Goal: Information Seeking & Learning: Learn about a topic

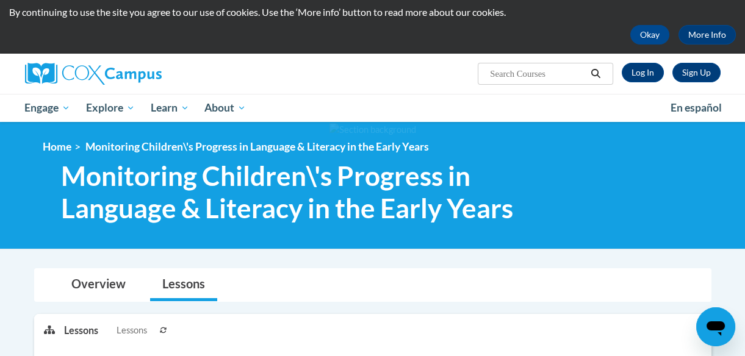
scroll to position [39, 0]
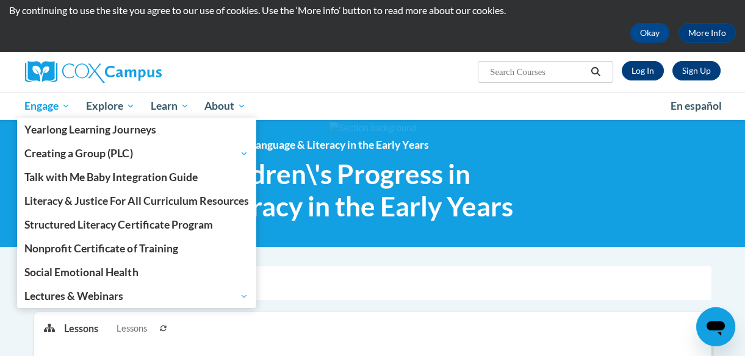
click at [49, 108] on span "Engage" at bounding box center [47, 106] width 46 height 15
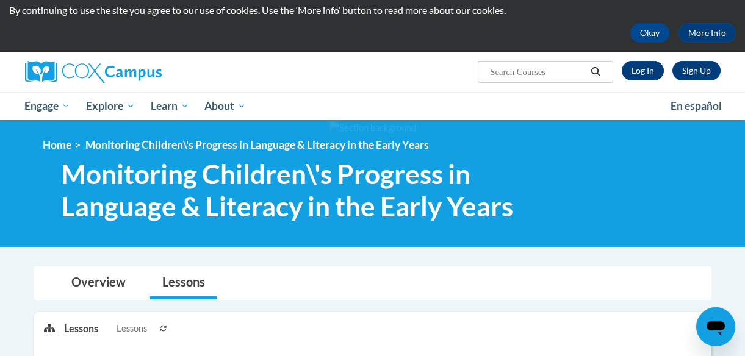
click at [330, 180] on span "Monitoring Children\'s Progress in Language & Literacy in the Early Years" at bounding box center [313, 190] width 504 height 65
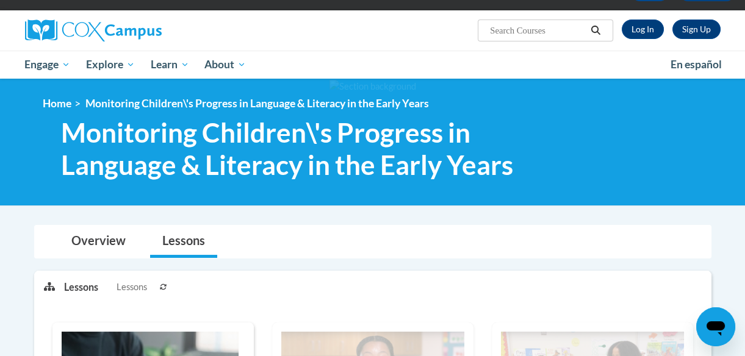
scroll to position [79, 0]
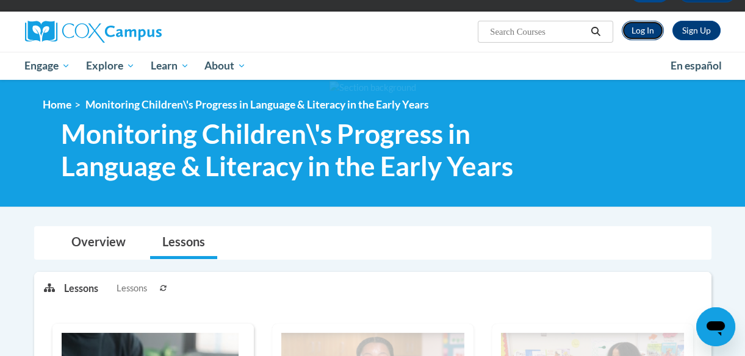
click at [640, 26] on link "Log In" at bounding box center [643, 31] width 42 height 20
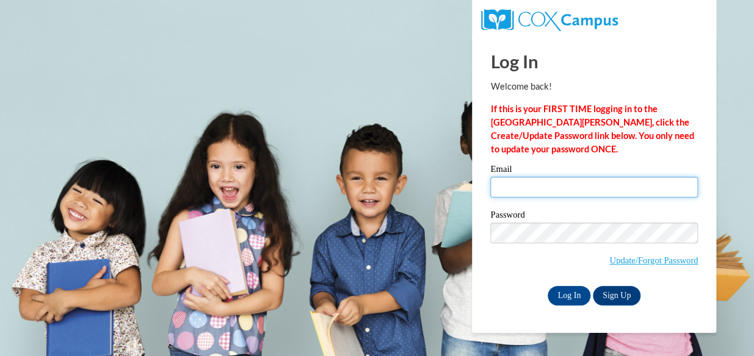
click at [566, 191] on input "Email" at bounding box center [594, 187] width 208 height 21
type input "canadymacy2003@gmail.com"
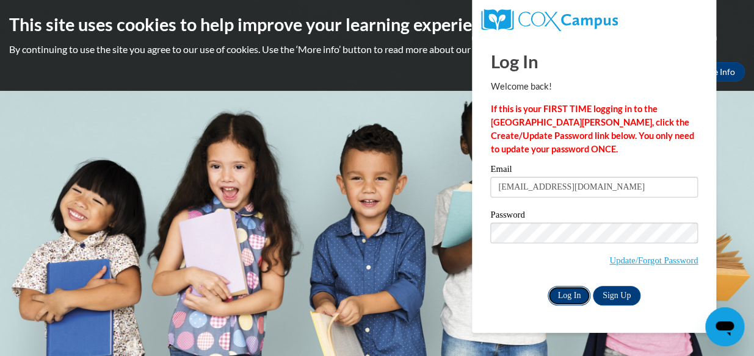
click at [568, 292] on input "Log In" at bounding box center [569, 296] width 43 height 20
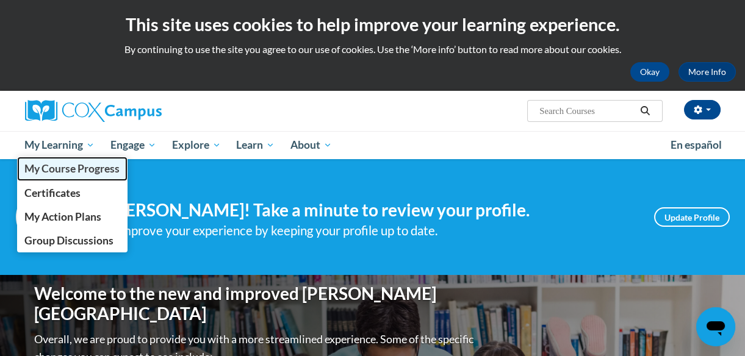
click at [71, 159] on link "My Course Progress" at bounding box center [72, 169] width 111 height 24
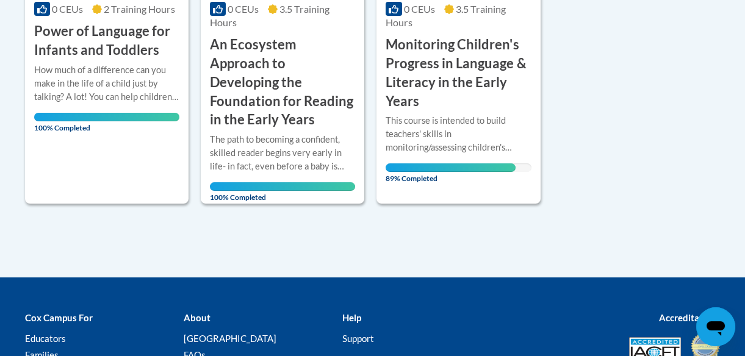
scroll to position [478, 0]
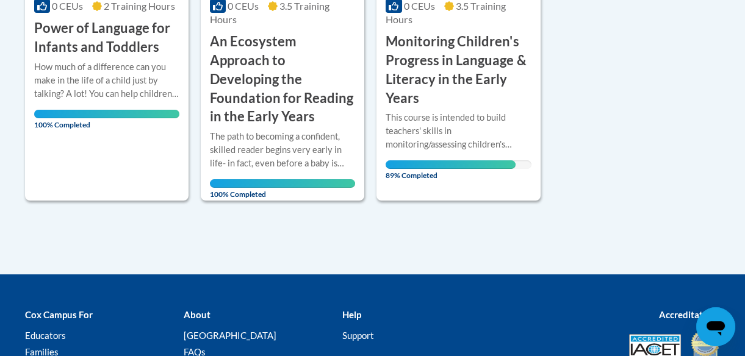
click at [441, 165] on span "89% Completed" at bounding box center [450, 171] width 129 height 20
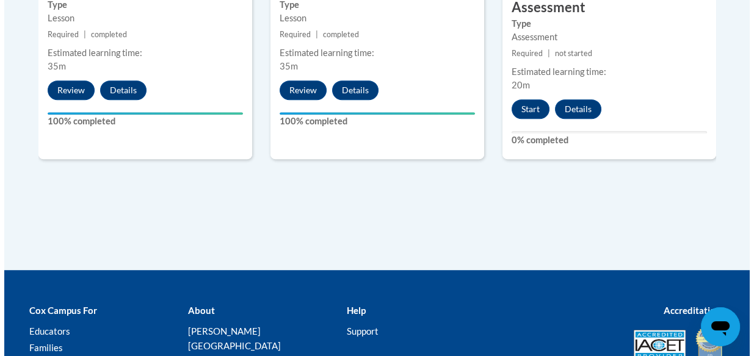
scroll to position [1310, 0]
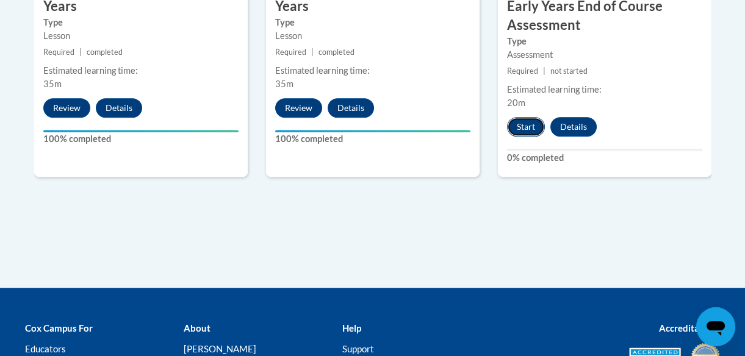
click at [520, 131] on button "Start" at bounding box center [526, 127] width 38 height 20
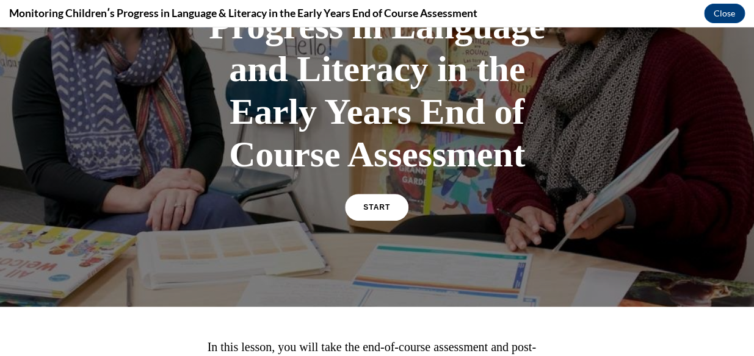
scroll to position [154, 0]
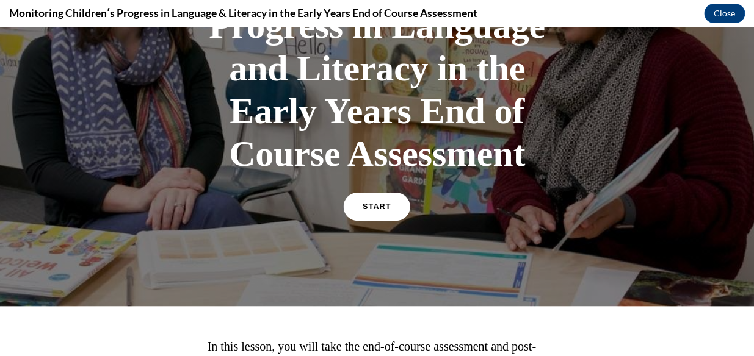
click at [375, 218] on link "START" at bounding box center [377, 207] width 67 height 28
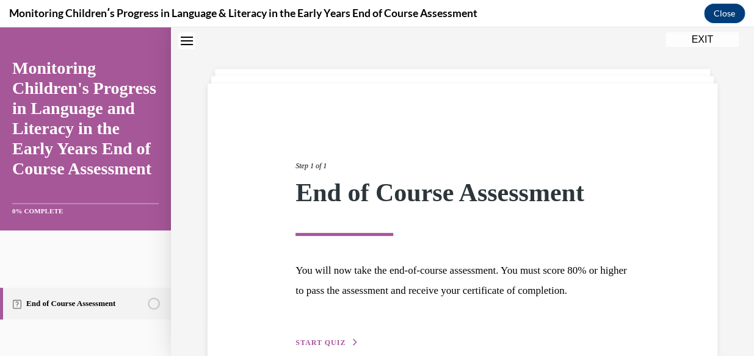
scroll to position [123, 0]
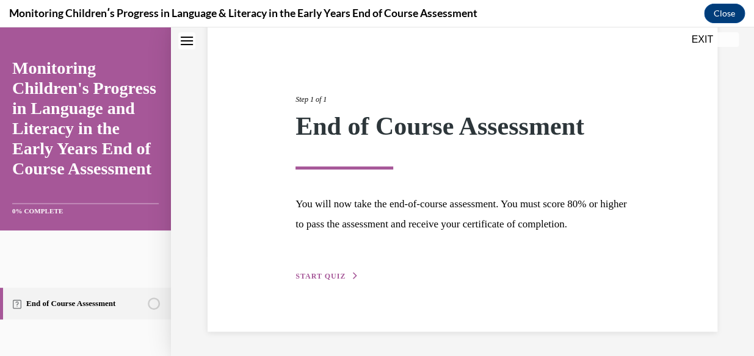
click at [331, 274] on span "START QUIZ" at bounding box center [320, 276] width 50 height 9
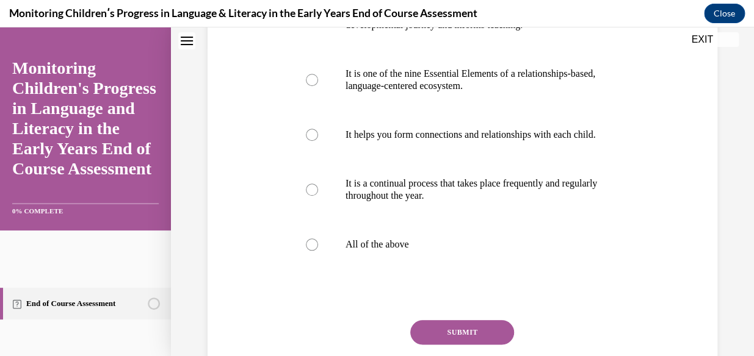
scroll to position [412, 0]
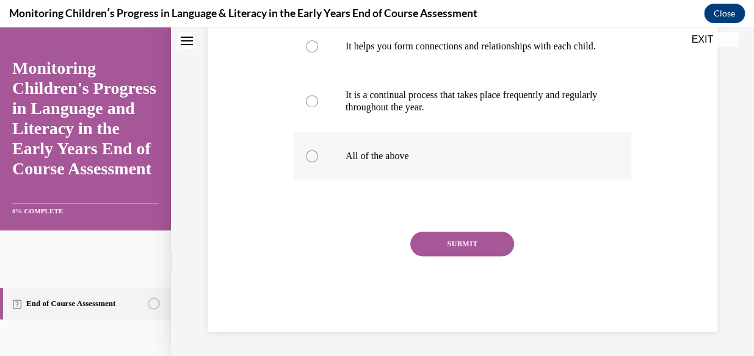
click at [416, 156] on p "All of the above" at bounding box center [473, 156] width 255 height 12
click at [318, 156] on input "All of the above" at bounding box center [312, 156] width 12 height 12
radio input "true"
click at [436, 253] on button "SUBMIT" at bounding box center [462, 244] width 104 height 24
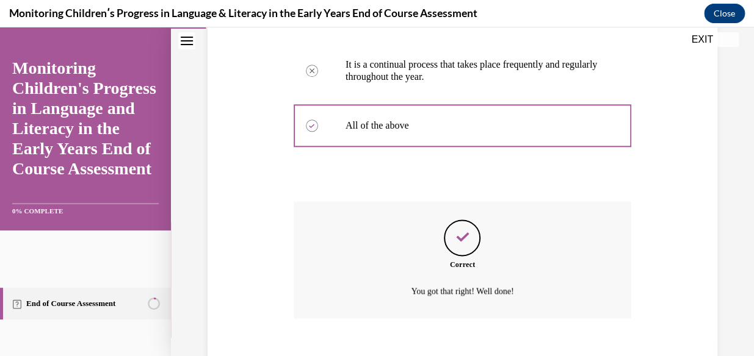
scroll to position [511, 0]
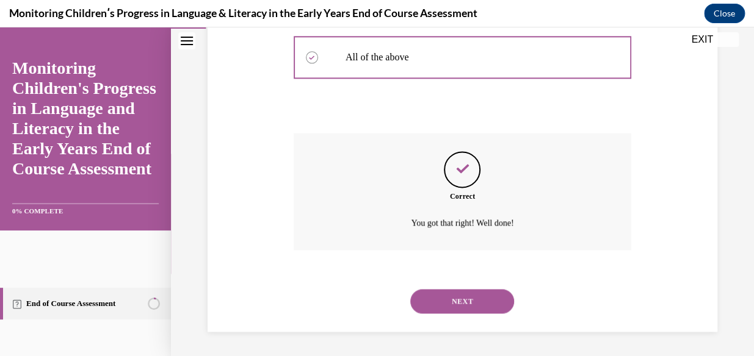
click at [468, 299] on button "NEXT" at bounding box center [462, 301] width 104 height 24
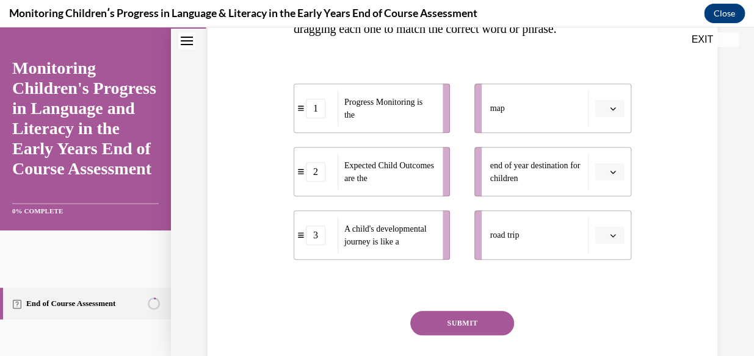
scroll to position [267, 0]
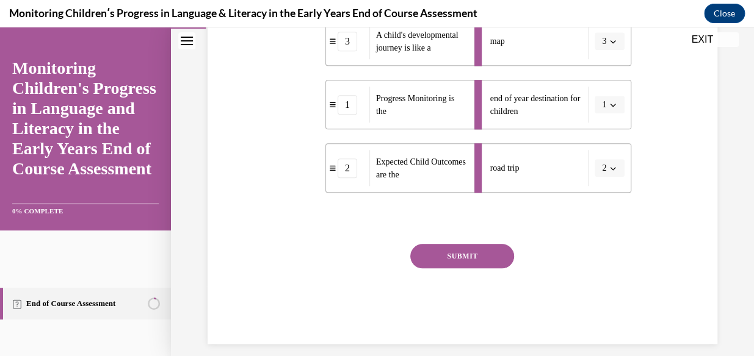
click at [468, 269] on button "SUBMIT" at bounding box center [462, 256] width 104 height 24
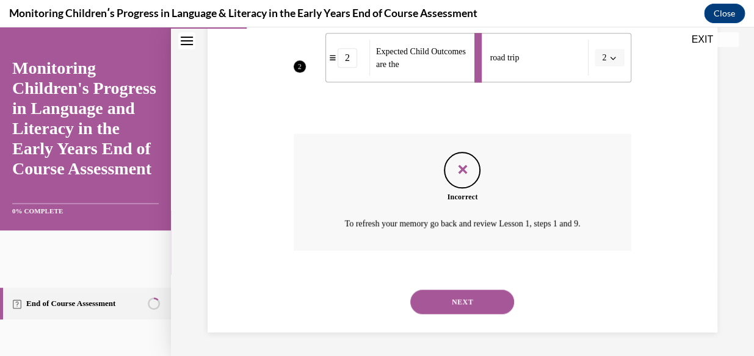
scroll to position [467, 0]
click at [474, 306] on button "NEXT" at bounding box center [462, 301] width 104 height 24
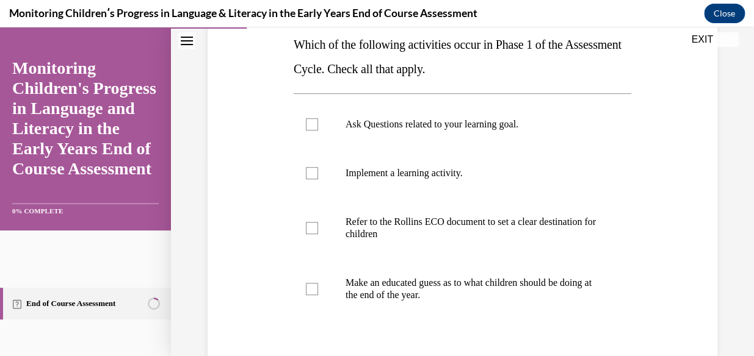
scroll to position [202, 0]
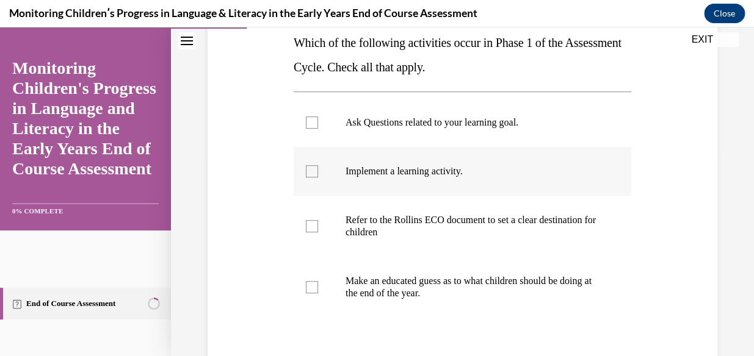
click at [449, 189] on label "Implement a learning activity." at bounding box center [463, 171] width 338 height 49
click at [318, 178] on input "Implement a learning activity." at bounding box center [312, 171] width 12 height 12
checkbox input "true"
click at [444, 112] on label "Ask Questions related to your learning goal." at bounding box center [463, 122] width 338 height 49
click at [318, 117] on input "Ask Questions related to your learning goal." at bounding box center [312, 123] width 12 height 12
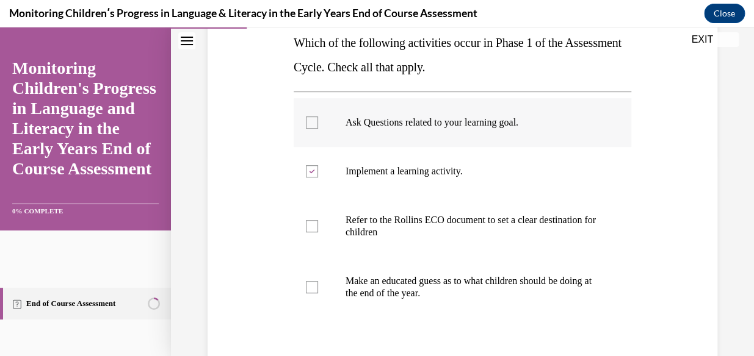
checkbox input "true"
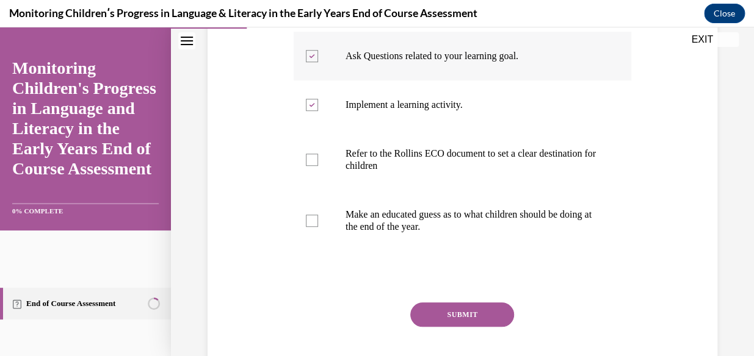
scroll to position [301, 0]
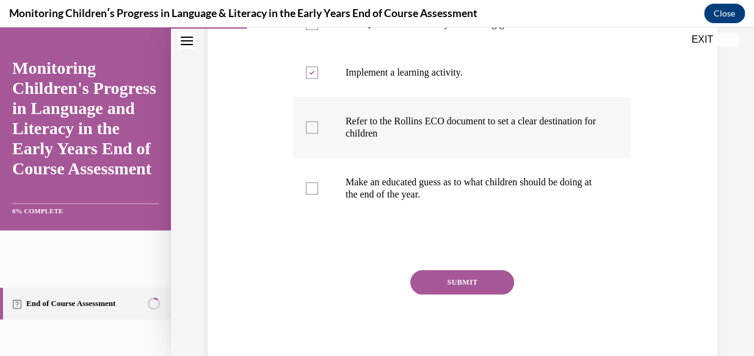
click at [471, 131] on p "Refer to the Rollins ECO document to set a clear destination for children" at bounding box center [473, 127] width 255 height 24
click at [318, 131] on input "Refer to the Rollins ECO document to set a clear destination for children" at bounding box center [312, 127] width 12 height 12
checkbox input "true"
click at [502, 206] on label "Make an educated guess as to what children should be doing at the end of the ye…" at bounding box center [463, 188] width 338 height 61
click at [318, 195] on input "Make an educated guess as to what children should be doing at the end of the ye…" at bounding box center [312, 189] width 12 height 12
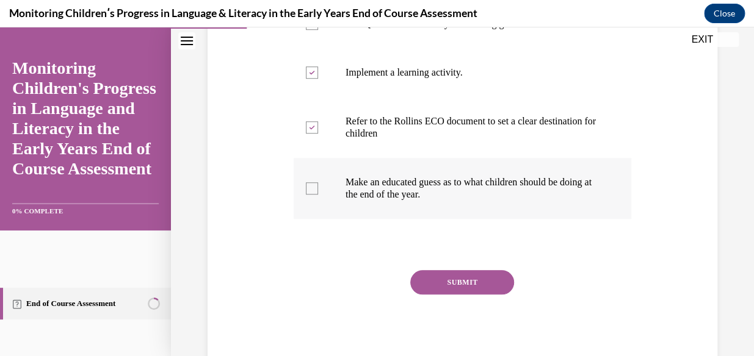
checkbox input "true"
click at [477, 291] on button "SUBMIT" at bounding box center [462, 282] width 104 height 24
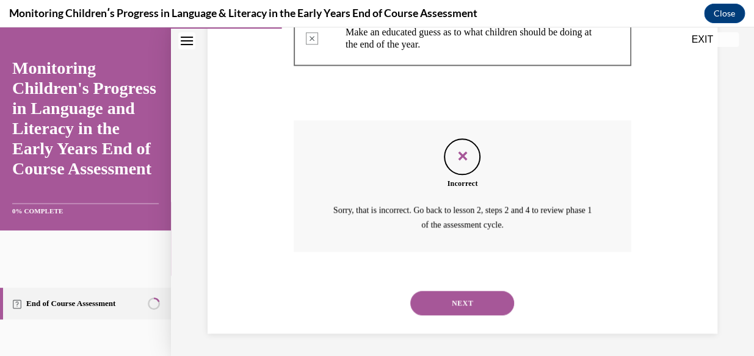
scroll to position [452, 0]
click at [476, 308] on button "NEXT" at bounding box center [462, 302] width 104 height 24
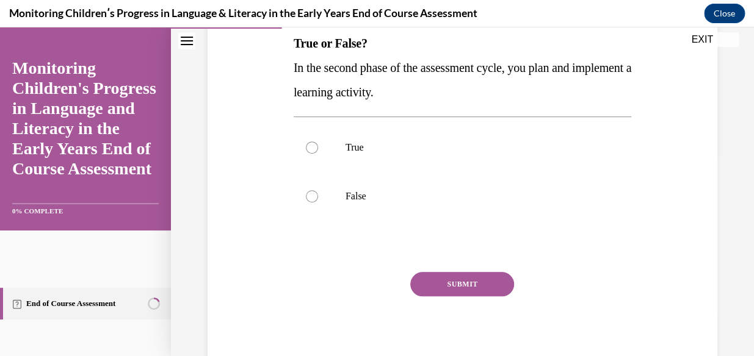
scroll to position [204, 0]
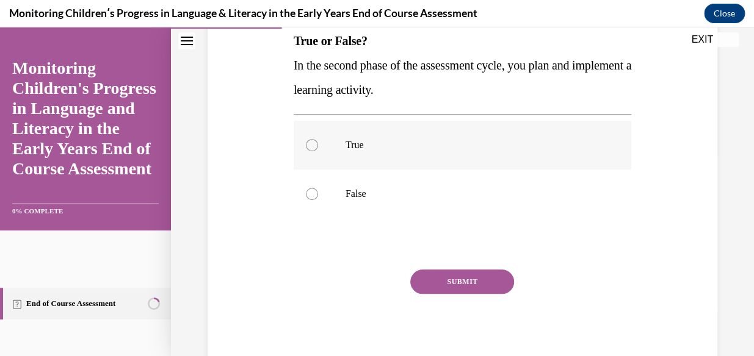
click at [488, 144] on p "True" at bounding box center [473, 145] width 255 height 12
click at [318, 144] on input "True" at bounding box center [312, 145] width 12 height 12
radio input "true"
click at [477, 275] on button "SUBMIT" at bounding box center [462, 282] width 104 height 24
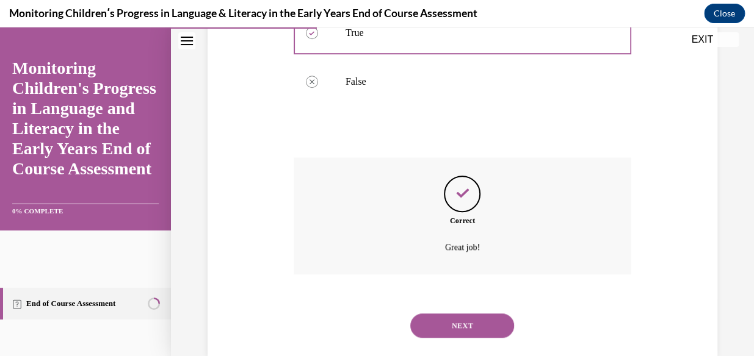
scroll to position [340, 0]
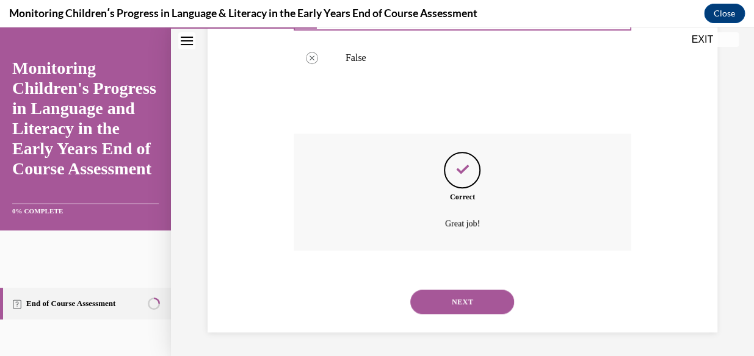
click at [490, 305] on button "NEXT" at bounding box center [462, 302] width 104 height 24
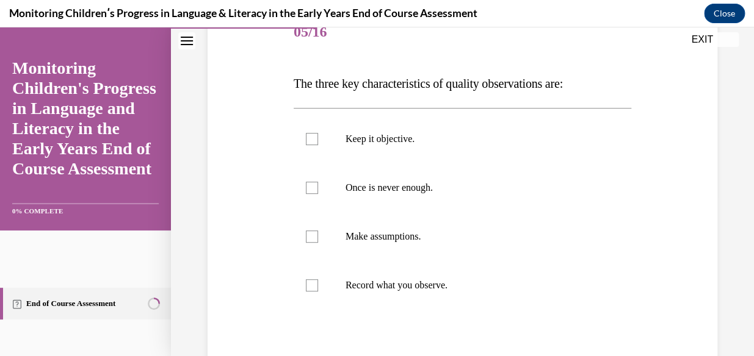
scroll to position [165, 0]
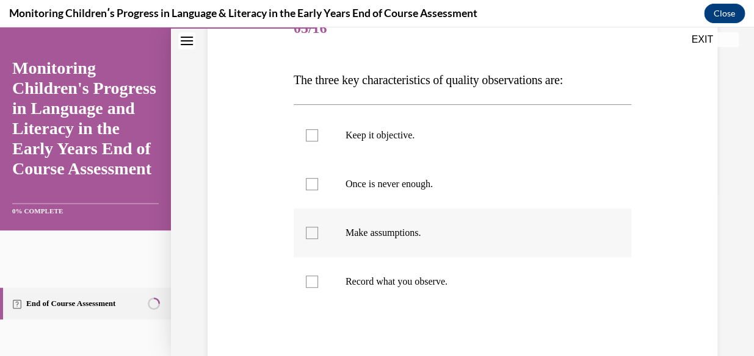
click at [315, 229] on div at bounding box center [312, 233] width 12 height 12
click at [315, 229] on input "Make assumptions." at bounding box center [312, 233] width 12 height 12
checkbox input "true"
click at [312, 175] on label "Once is never enough." at bounding box center [463, 184] width 338 height 49
click at [312, 178] on input "Once is never enough." at bounding box center [312, 184] width 12 height 12
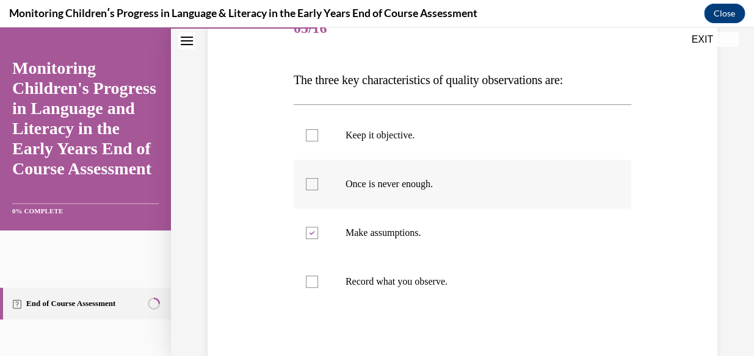
checkbox input "true"
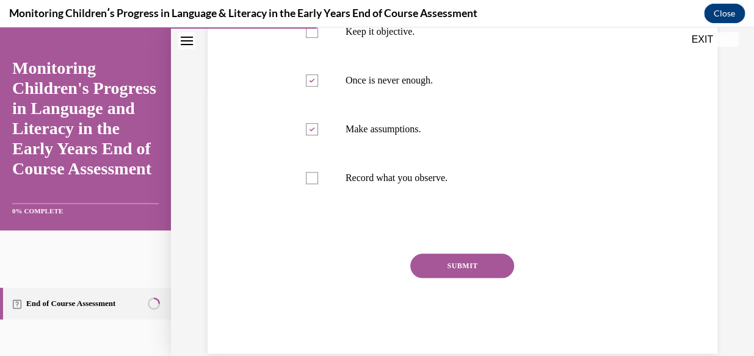
click at [444, 267] on button "SUBMIT" at bounding box center [462, 266] width 104 height 24
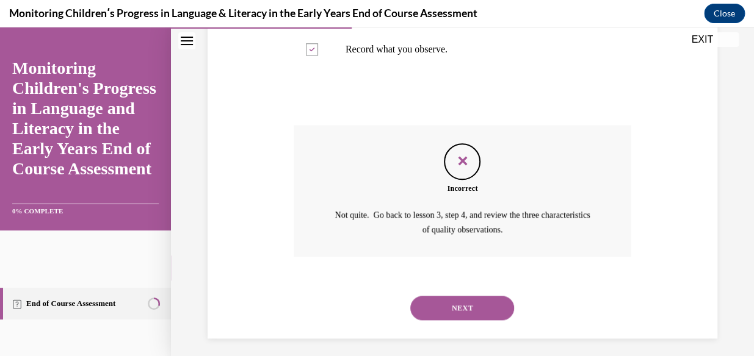
scroll to position [403, 0]
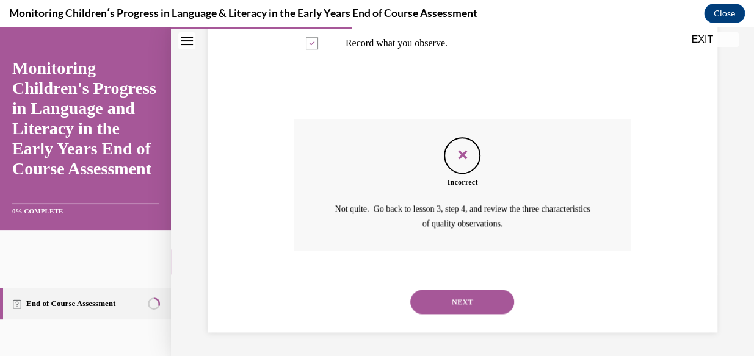
click at [471, 292] on button "NEXT" at bounding box center [462, 302] width 104 height 24
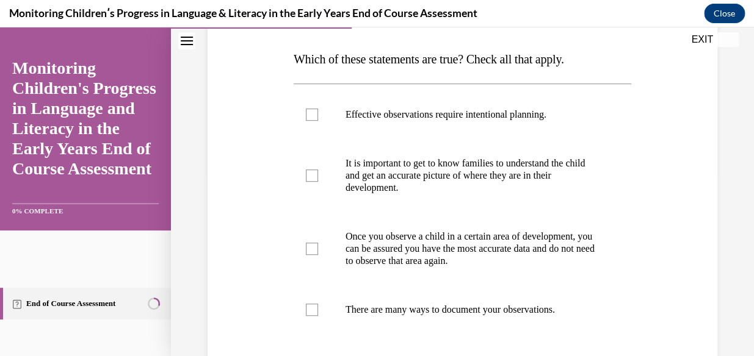
scroll to position [188, 0]
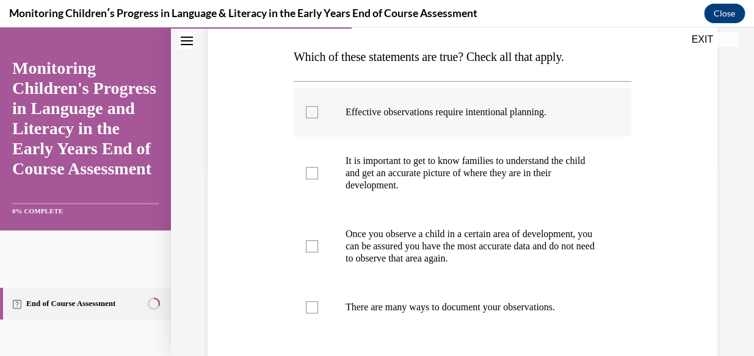
click at [297, 119] on label "Effective observations require intentional planning." at bounding box center [463, 112] width 338 height 49
click at [306, 118] on input "Effective observations require intentional planning." at bounding box center [312, 112] width 12 height 12
checkbox input "true"
click at [303, 236] on label "Once you observe a child in a certain area of development, you can be assured y…" at bounding box center [463, 246] width 338 height 73
click at [306, 241] on input "Once you observe a child in a certain area of development, you can be assured y…" at bounding box center [312, 247] width 12 height 12
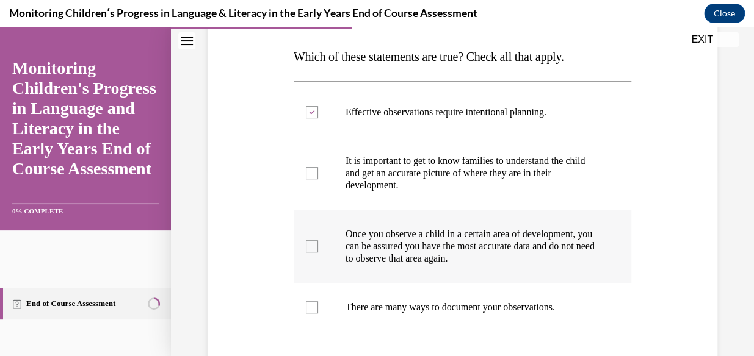
checkbox input "true"
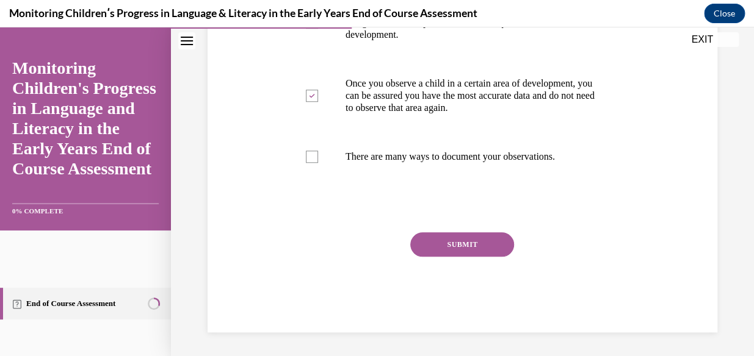
click at [451, 233] on button "SUBMIT" at bounding box center [462, 245] width 104 height 24
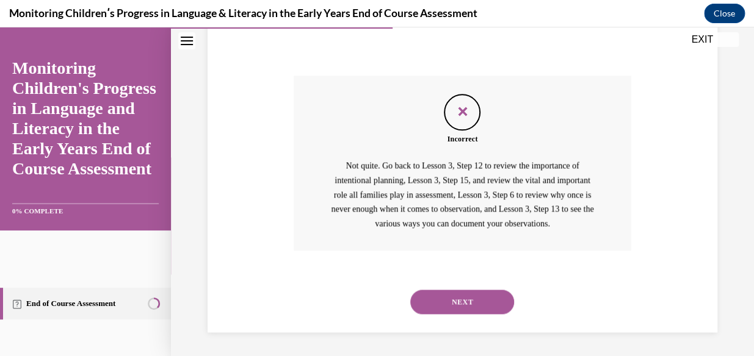
scroll to position [510, 0]
click at [454, 282] on div "NEXT" at bounding box center [463, 301] width 338 height 49
click at [456, 291] on button "NEXT" at bounding box center [462, 301] width 104 height 24
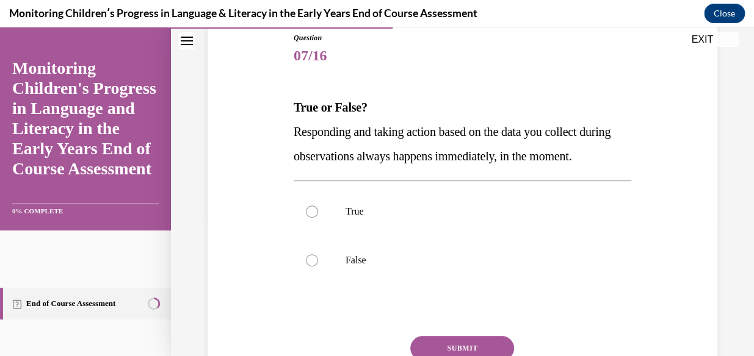
scroll to position [142, 0]
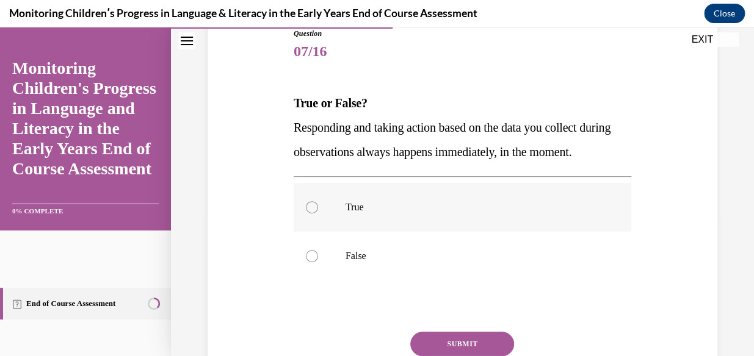
click at [312, 214] on div at bounding box center [312, 207] width 12 height 12
click at [312, 214] on input "True" at bounding box center [312, 207] width 12 height 12
radio input "true"
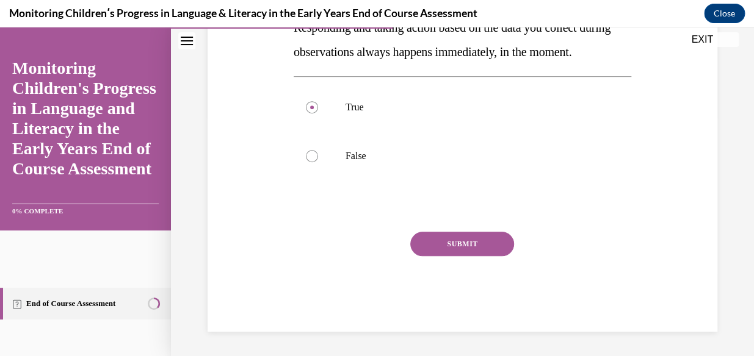
click at [452, 245] on button "SUBMIT" at bounding box center [462, 244] width 104 height 24
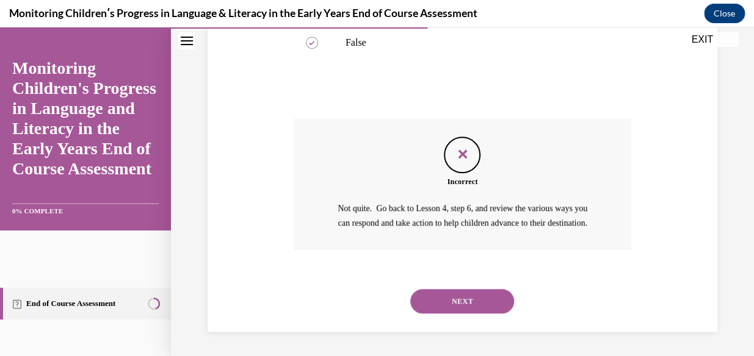
scroll to position [394, 0]
click at [456, 283] on div "NEXT" at bounding box center [463, 301] width 338 height 49
click at [455, 308] on button "NEXT" at bounding box center [462, 301] width 104 height 24
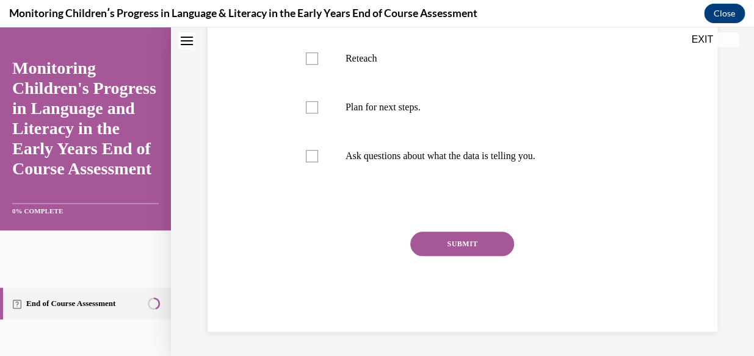
scroll to position [0, 0]
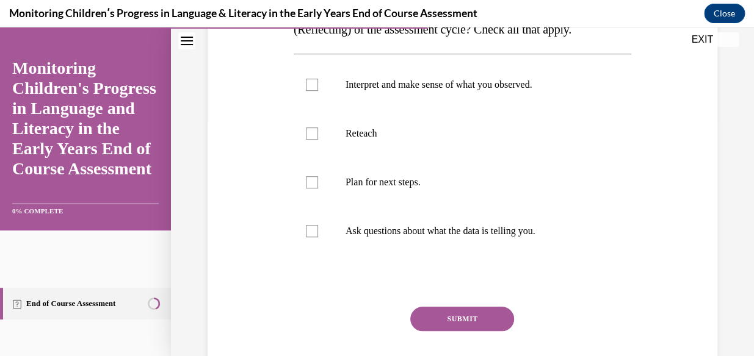
scroll to position [314, 0]
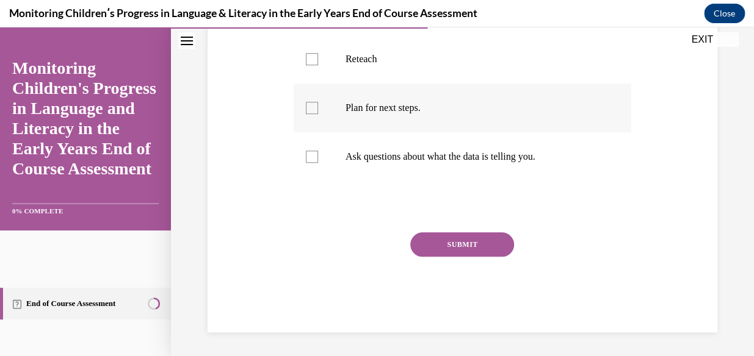
click at [310, 109] on div at bounding box center [312, 108] width 12 height 12
click at [310, 109] on input "Plan for next steps." at bounding box center [312, 108] width 12 height 12
checkbox input "true"
click at [464, 250] on button "SUBMIT" at bounding box center [462, 245] width 104 height 24
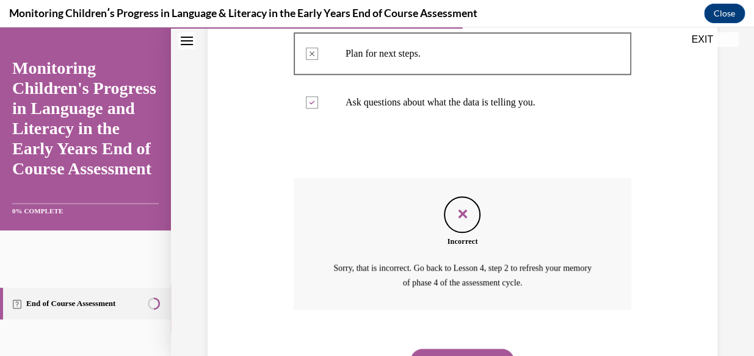
scroll to position [428, 0]
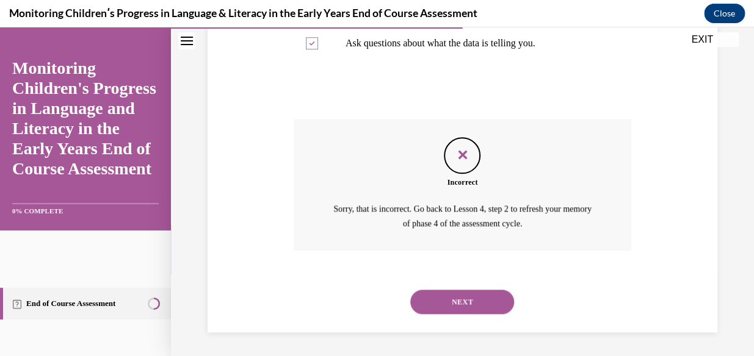
click at [438, 310] on button "NEXT" at bounding box center [462, 302] width 104 height 24
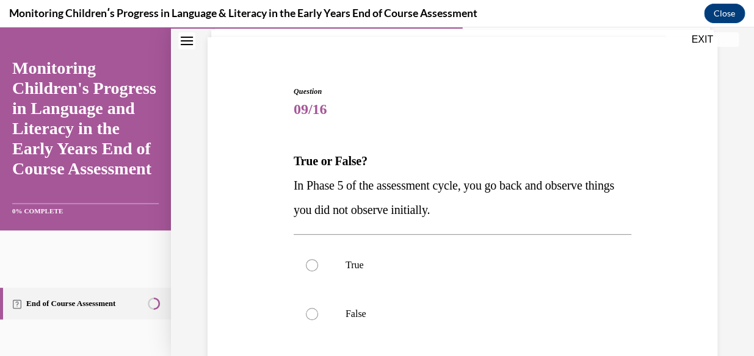
scroll to position [241, 0]
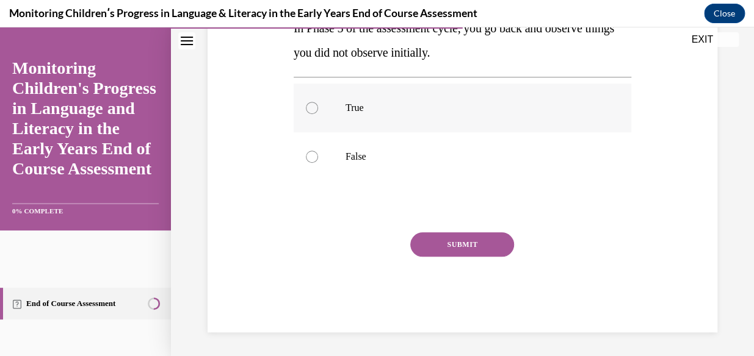
click at [300, 96] on label "True" at bounding box center [463, 108] width 338 height 49
click at [306, 102] on input "True" at bounding box center [312, 108] width 12 height 12
radio input "true"
click at [453, 233] on button "SUBMIT" at bounding box center [462, 245] width 104 height 24
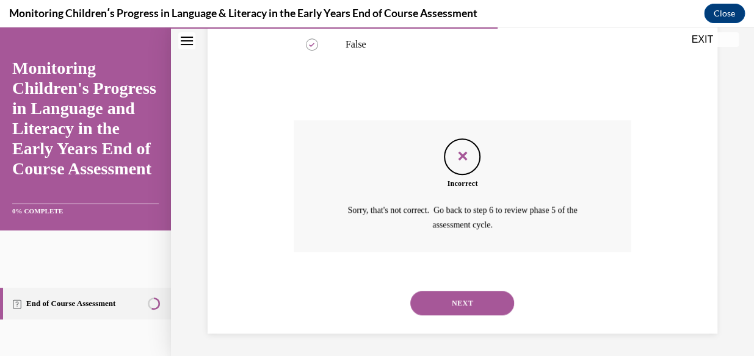
scroll to position [355, 0]
click at [457, 280] on div "NEXT" at bounding box center [463, 302] width 338 height 49
click at [439, 311] on button "NEXT" at bounding box center [462, 302] width 104 height 24
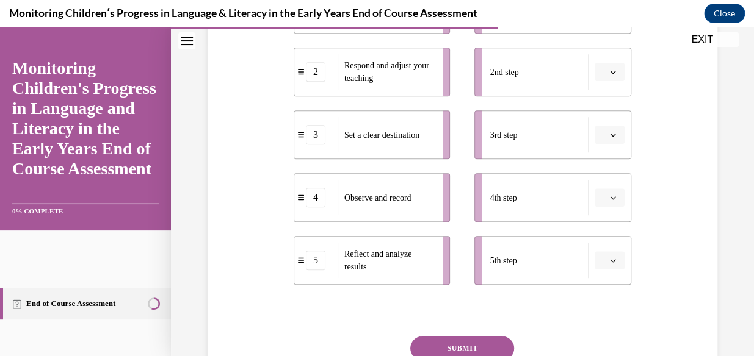
scroll to position [291, 0]
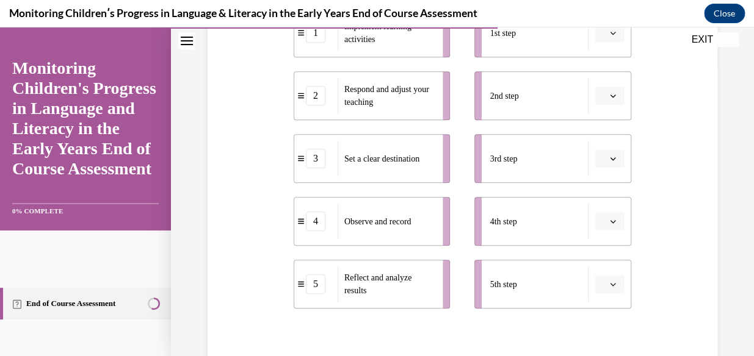
click at [294, 241] on li "4 Observe and record" at bounding box center [372, 221] width 157 height 49
click at [288, 226] on div "Question 10/16 Put the steps of the assessment cycle in the right order! 1 Impl…" at bounding box center [462, 151] width 516 height 618
click at [280, 223] on div "Question 10/16 Put the steps of the assessment cycle in the right order! 1 Impl…" at bounding box center [462, 151] width 516 height 618
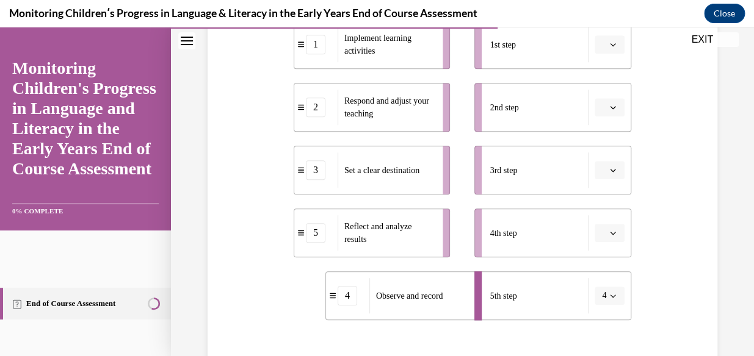
scroll to position [259, 0]
